Goal: Navigation & Orientation: Find specific page/section

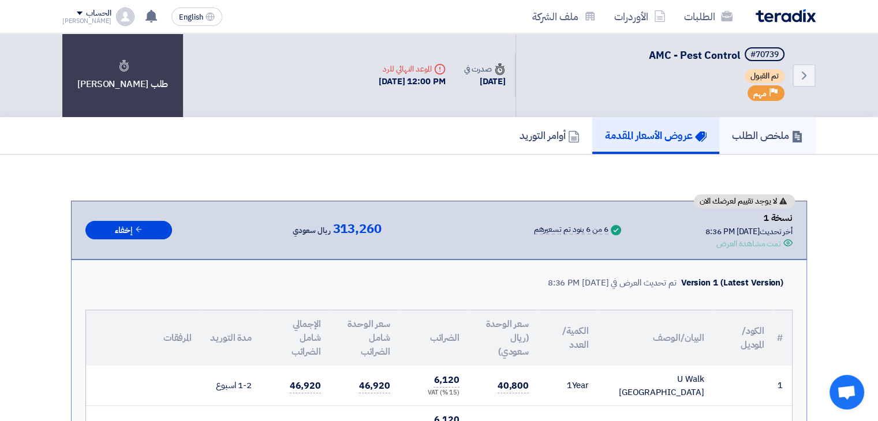
click at [740, 139] on h5 "ملخص الطلب" at bounding box center [767, 135] width 71 height 13
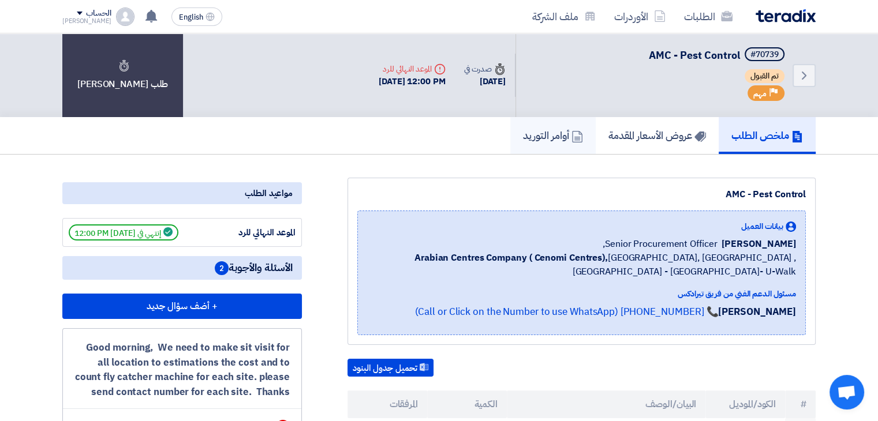
click at [545, 140] on h5 "أوامر التوريد" at bounding box center [553, 135] width 60 height 13
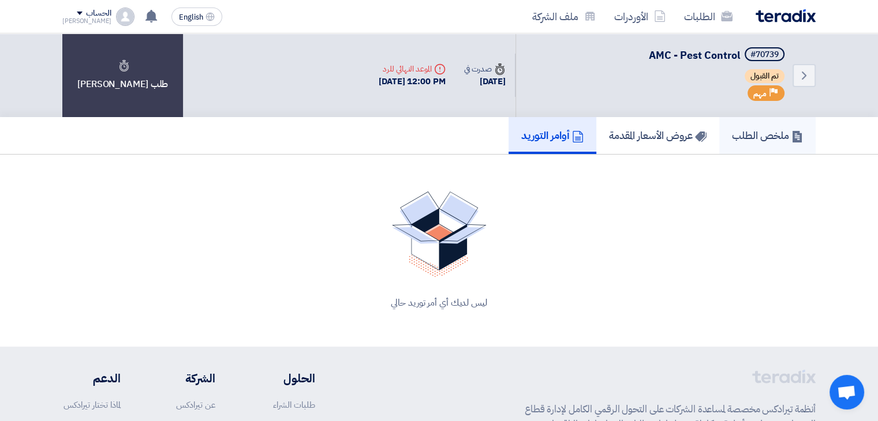
click at [753, 135] on h5 "ملخص الطلب" at bounding box center [767, 135] width 71 height 13
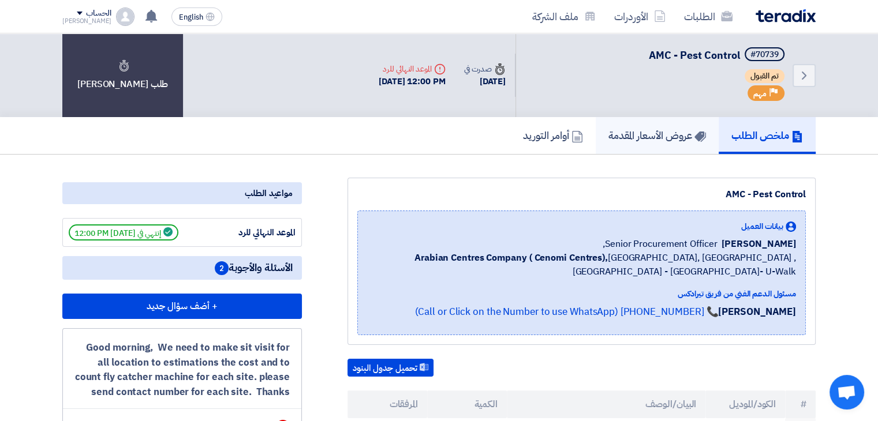
click at [625, 139] on h5 "عروض الأسعار المقدمة" at bounding box center [658, 135] width 98 height 13
